Goal: Information Seeking & Learning: Learn about a topic

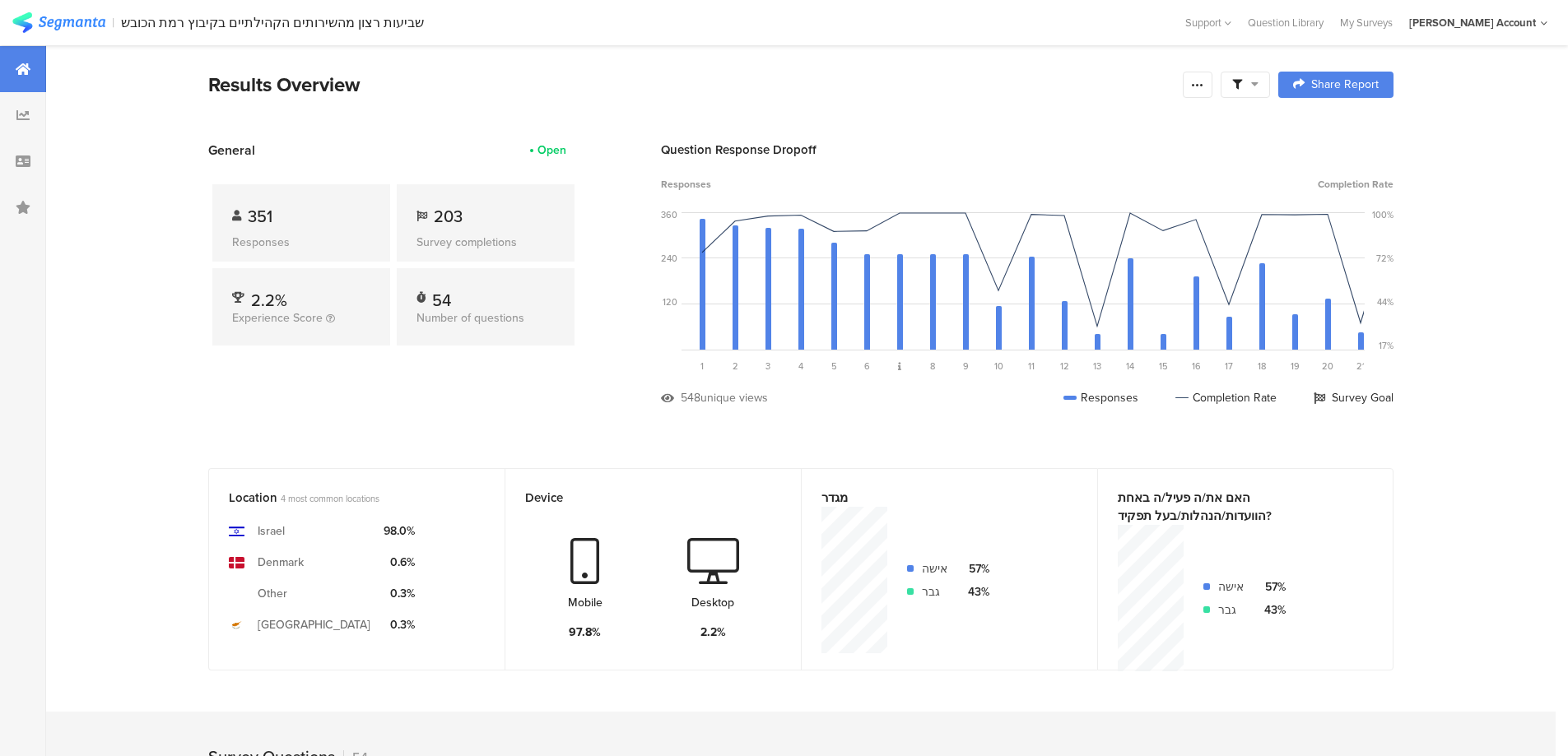
scroll to position [2193, 0]
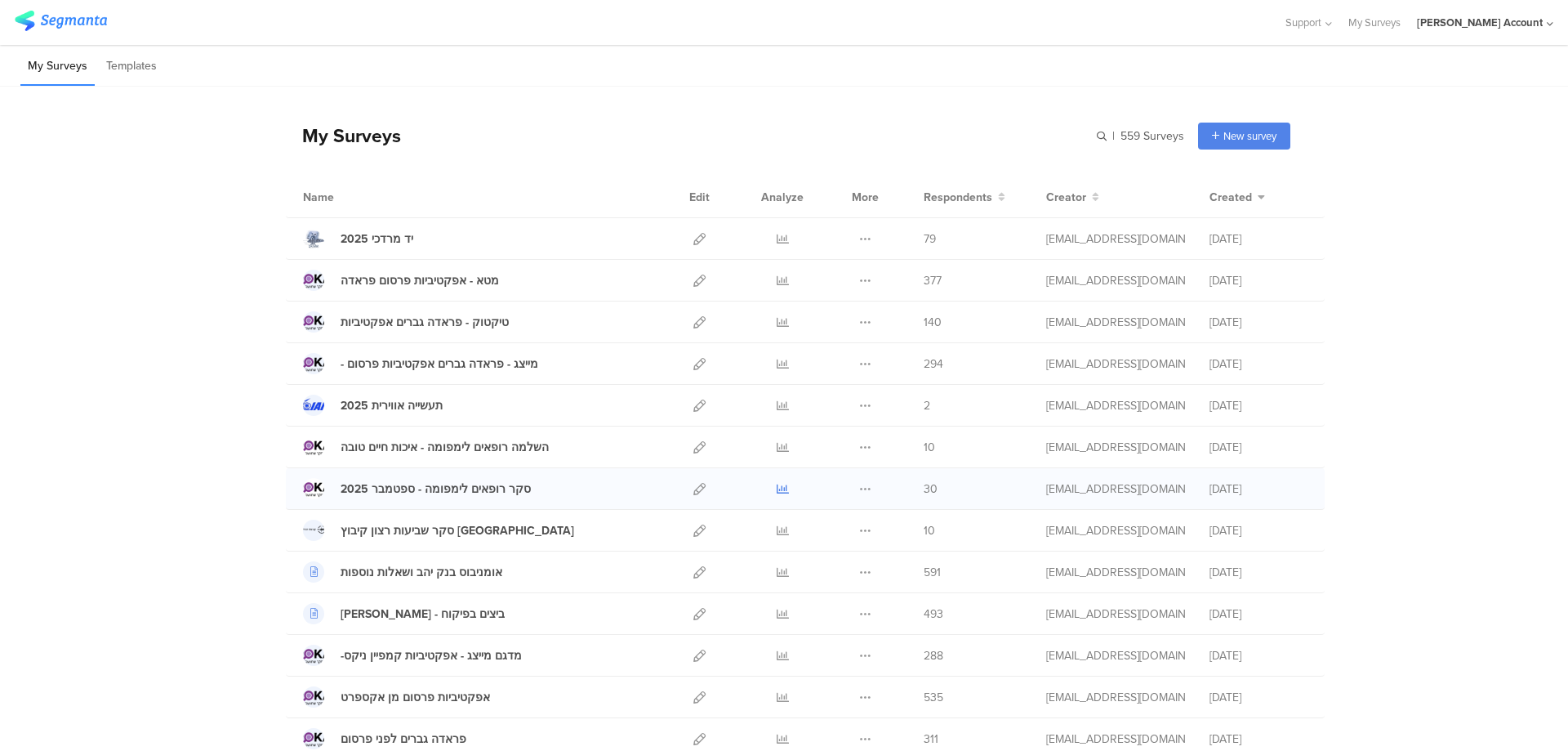
click at [776, 488] on icon at bounding box center [782, 489] width 12 height 12
